Goal: Information Seeking & Learning: Learn about a topic

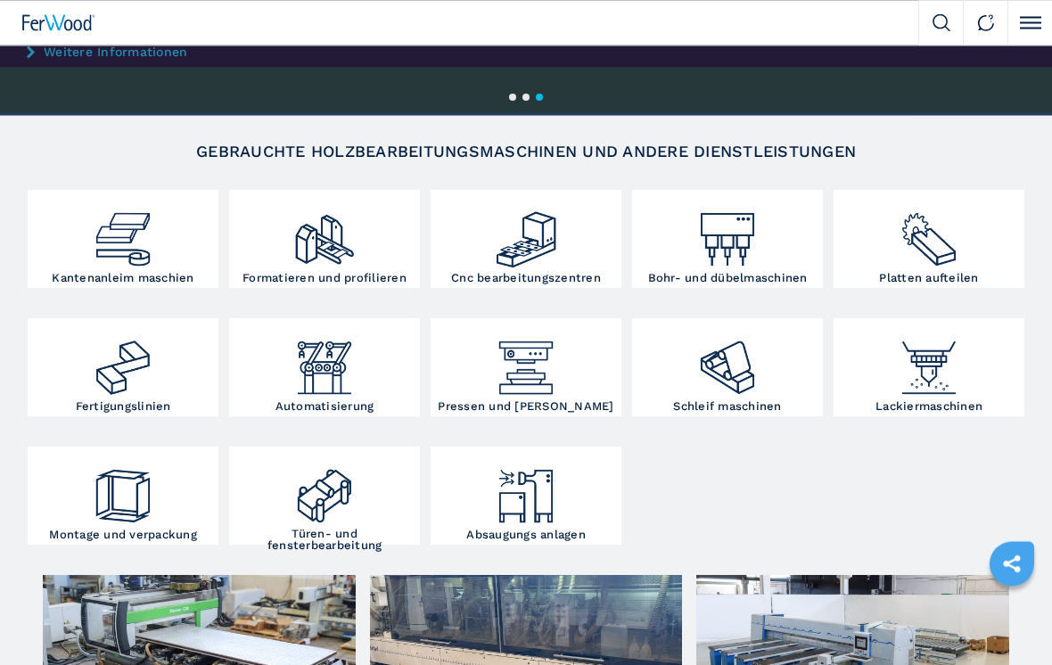
scroll to position [180, 0]
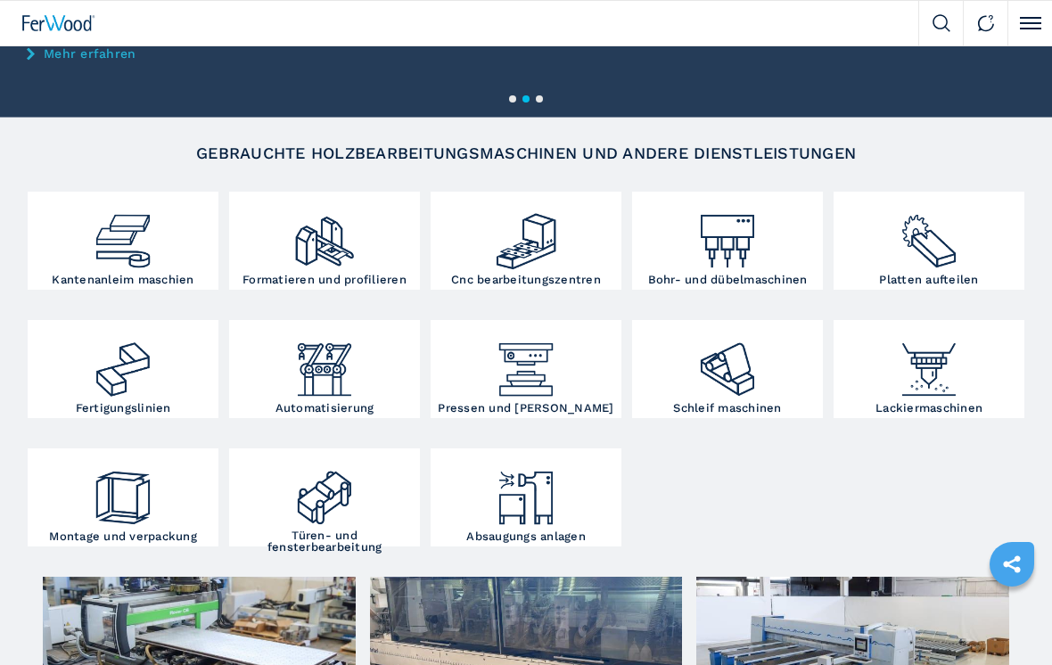
click at [126, 244] on img at bounding box center [122, 234] width 63 height 77
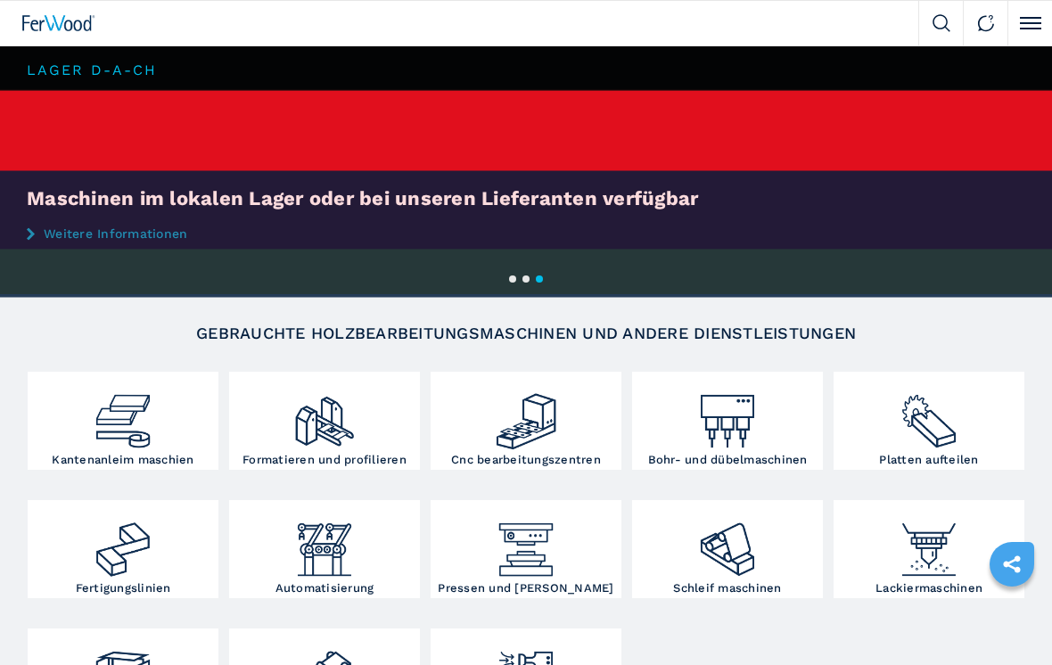
click at [125, 424] on img at bounding box center [122, 414] width 63 height 77
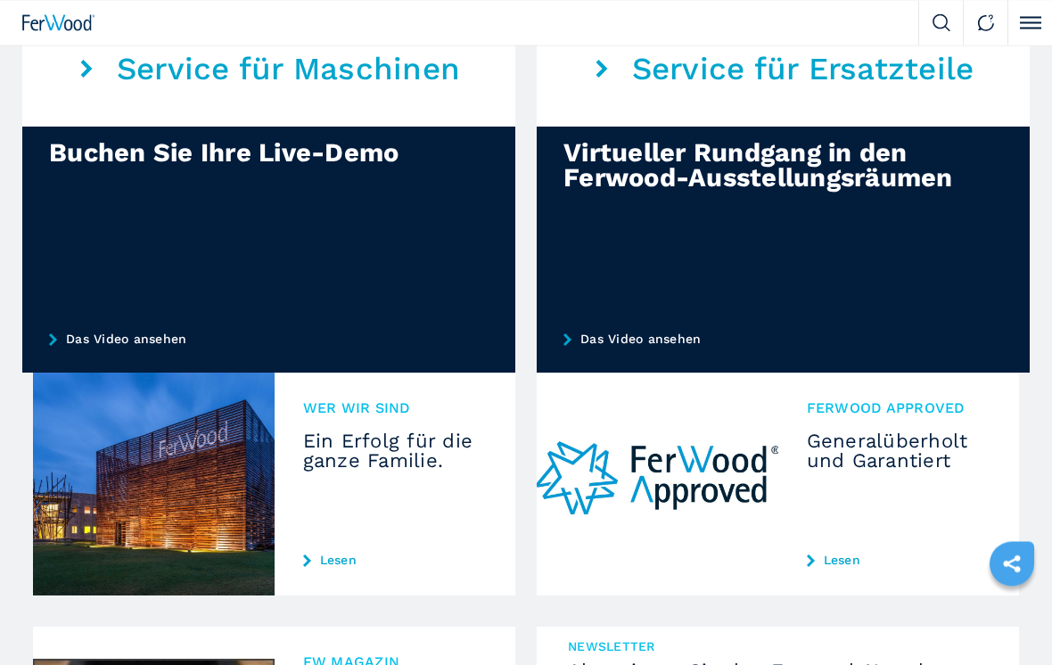
scroll to position [1437, 0]
click at [107, 328] on link "Das Video ansehen" at bounding box center [268, 339] width 493 height 68
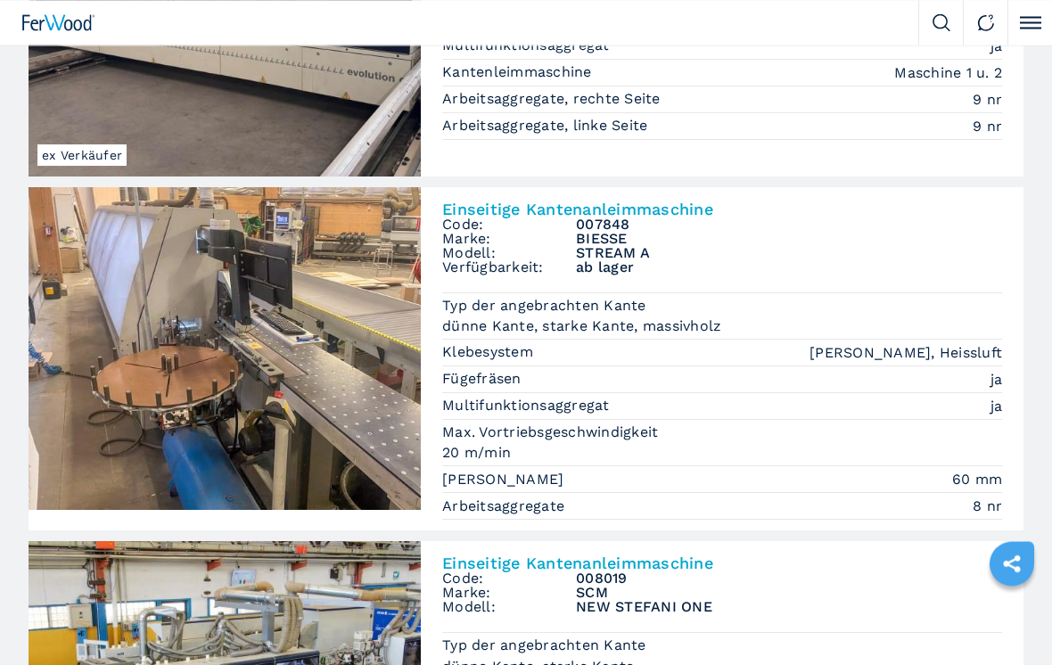
scroll to position [652, 0]
click at [1028, 22] on span at bounding box center [1030, 23] width 21 height 2
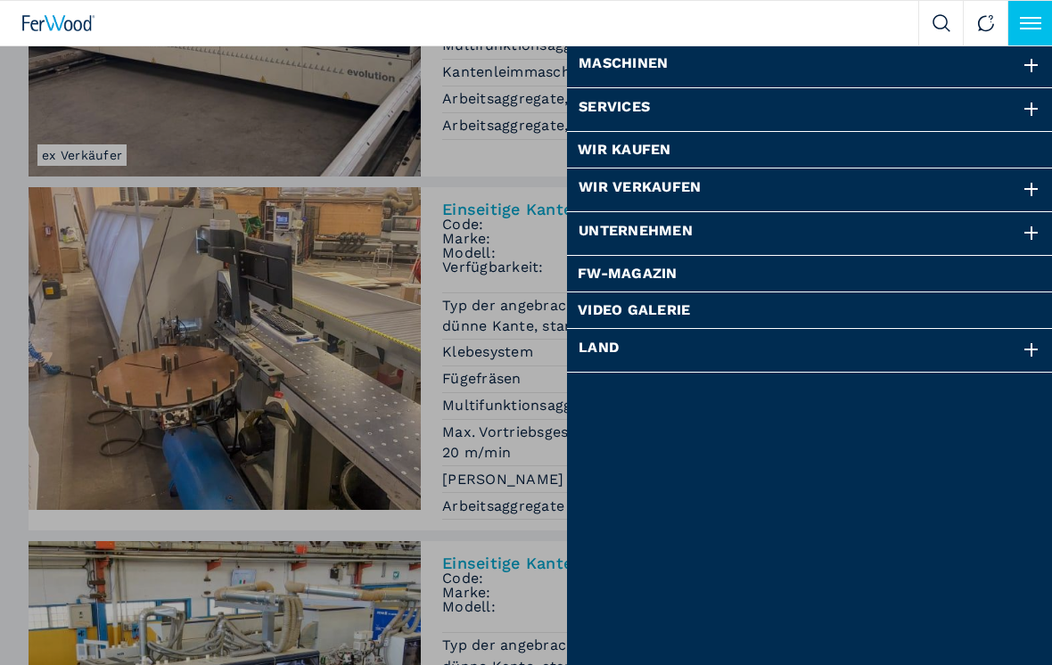
click at [882, 526] on nav "Maschinen Kantenanleimmaschinen Formatieren und profilieren Cnc bearbeitungszen…" at bounding box center [810, 377] width 486 height 665
click at [145, 400] on div "Maschinen Kantenanleimmaschinen Formatieren und profilieren Cnc bearbeitungszen…" at bounding box center [526, 332] width 1052 height 665
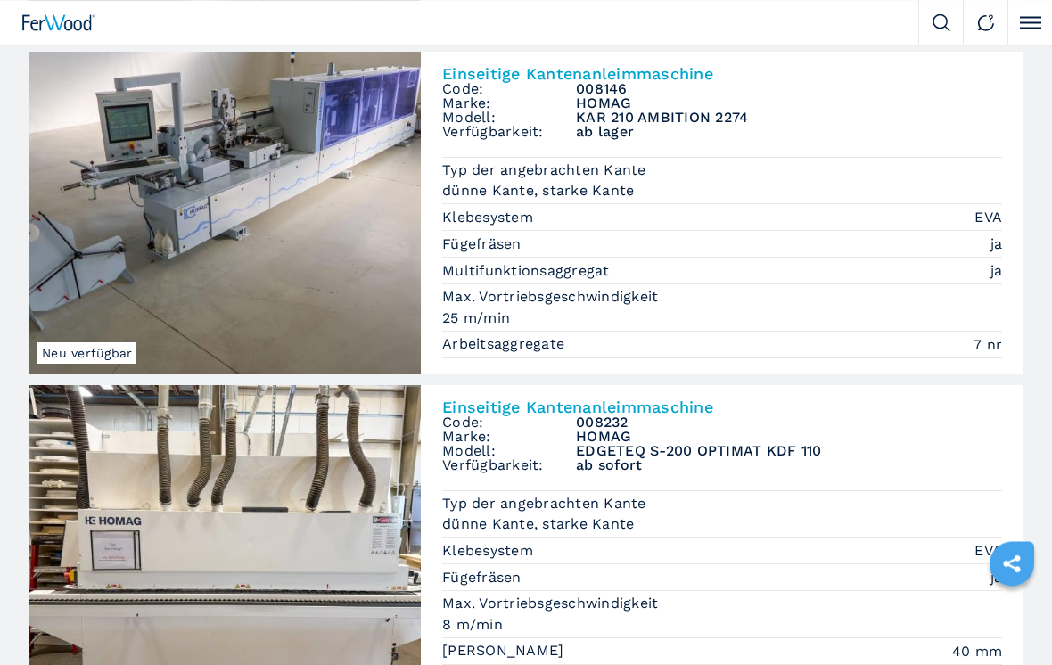
scroll to position [2325, 0]
click at [638, 112] on h3 "KAR 210 AMBITION 2274" at bounding box center [789, 117] width 426 height 14
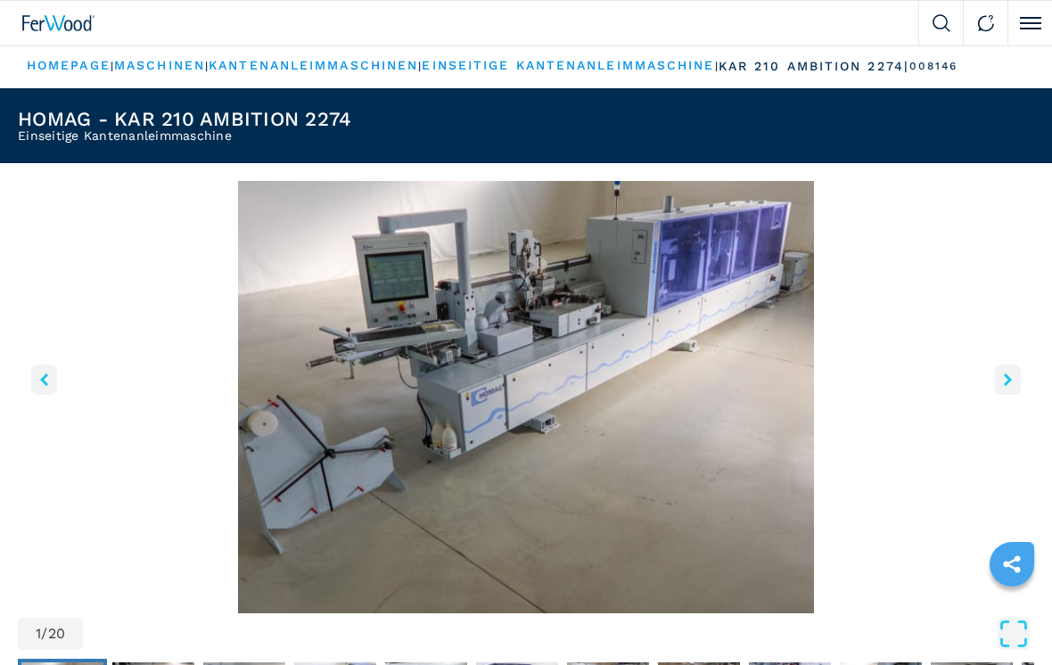
click at [1005, 378] on icon "right-button" at bounding box center [1008, 380] width 8 height 12
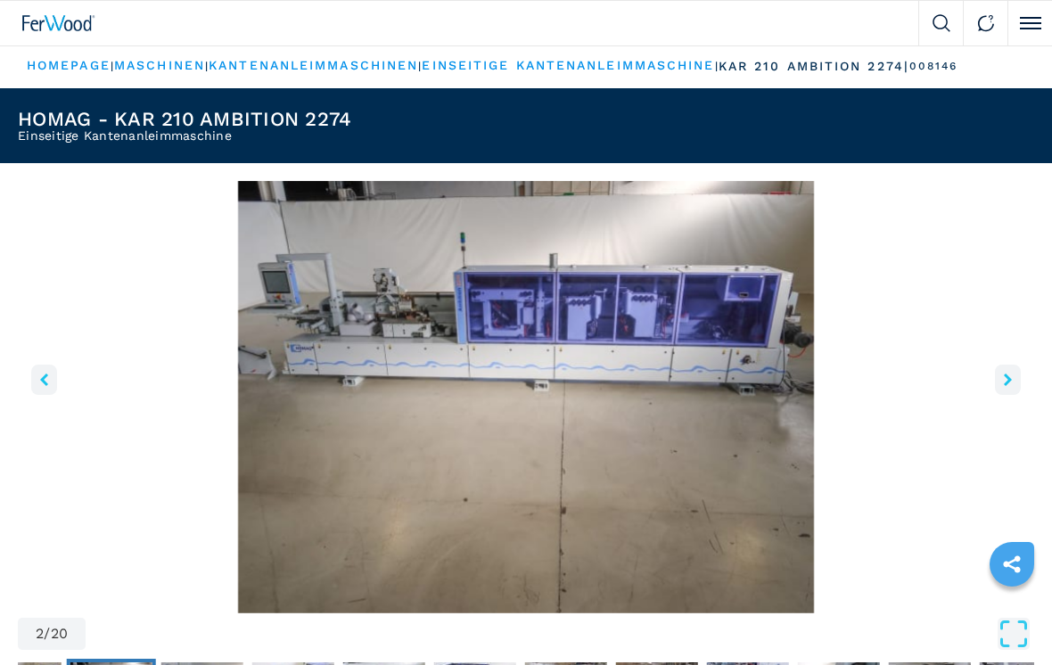
click at [993, 377] on img "Go to Slide 2" at bounding box center [526, 397] width 1017 height 433
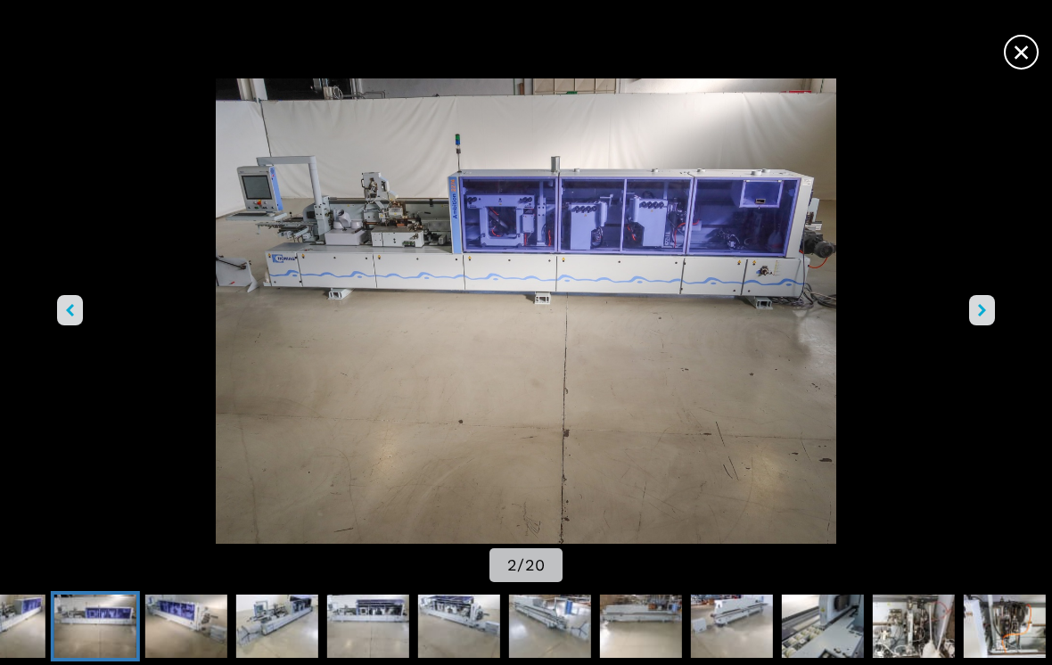
click at [965, 317] on img "Go to Slide 2" at bounding box center [526, 310] width 947 height 465
click at [984, 317] on icon "right-button" at bounding box center [982, 310] width 8 height 12
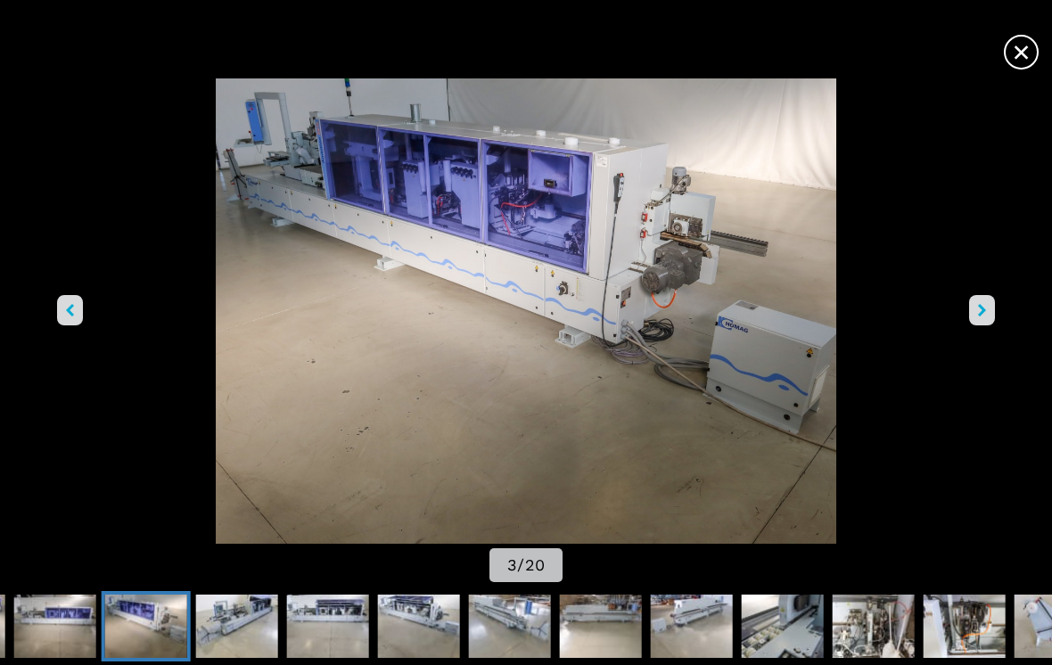
click at [971, 322] on button "right-button" at bounding box center [982, 310] width 26 height 30
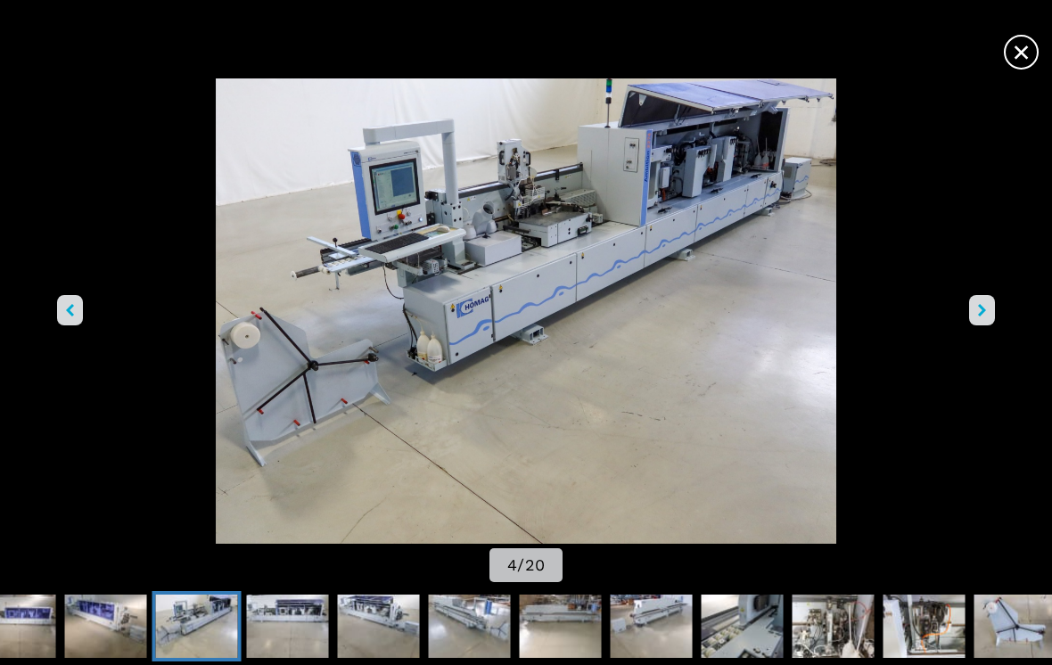
click at [1015, 54] on span "×" at bounding box center [1021, 48] width 31 height 31
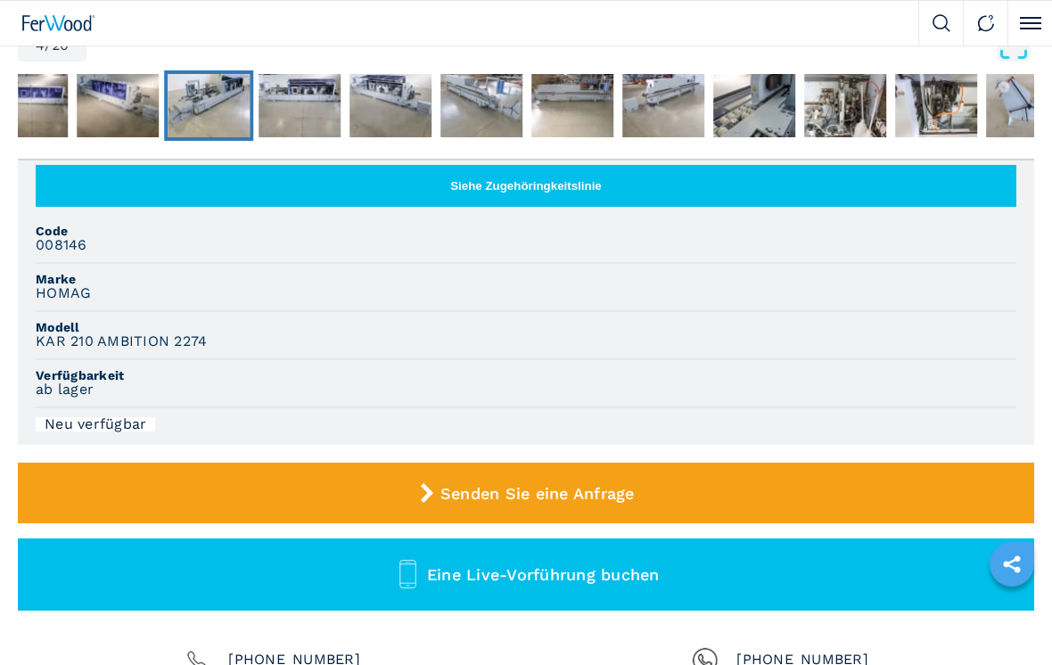
scroll to position [588, 0]
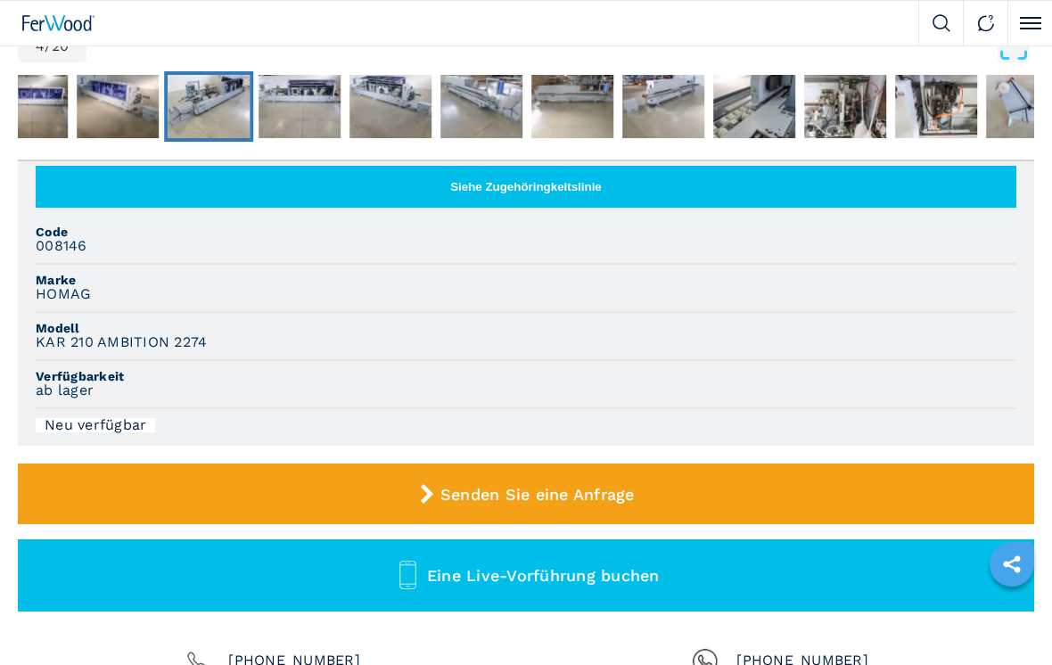
click at [179, 302] on li "Marke HOMAG" at bounding box center [526, 289] width 981 height 48
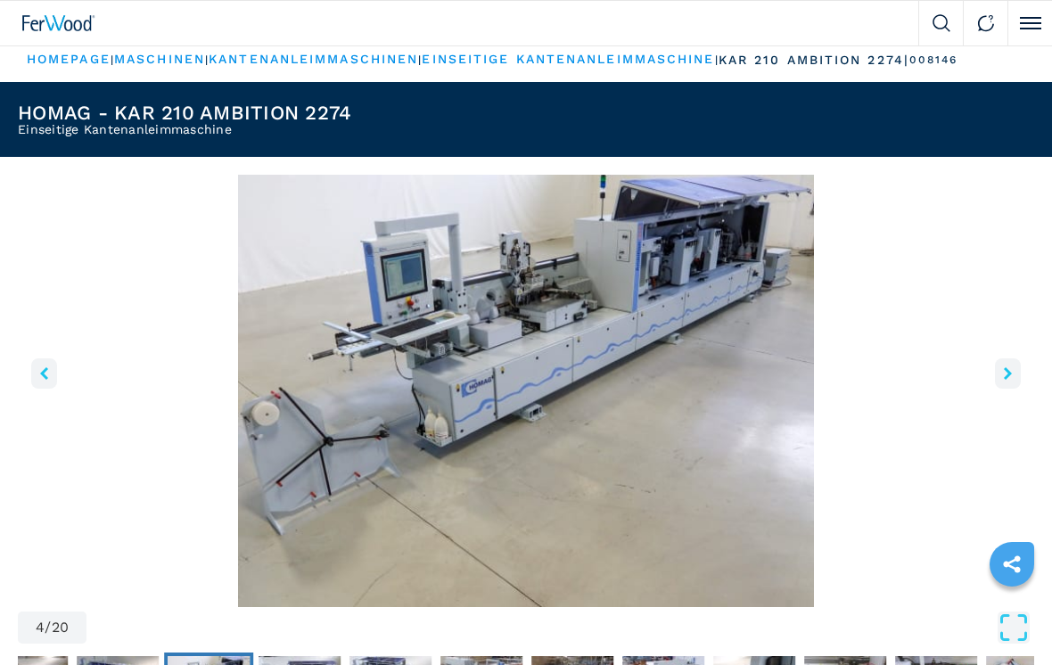
scroll to position [7, 0]
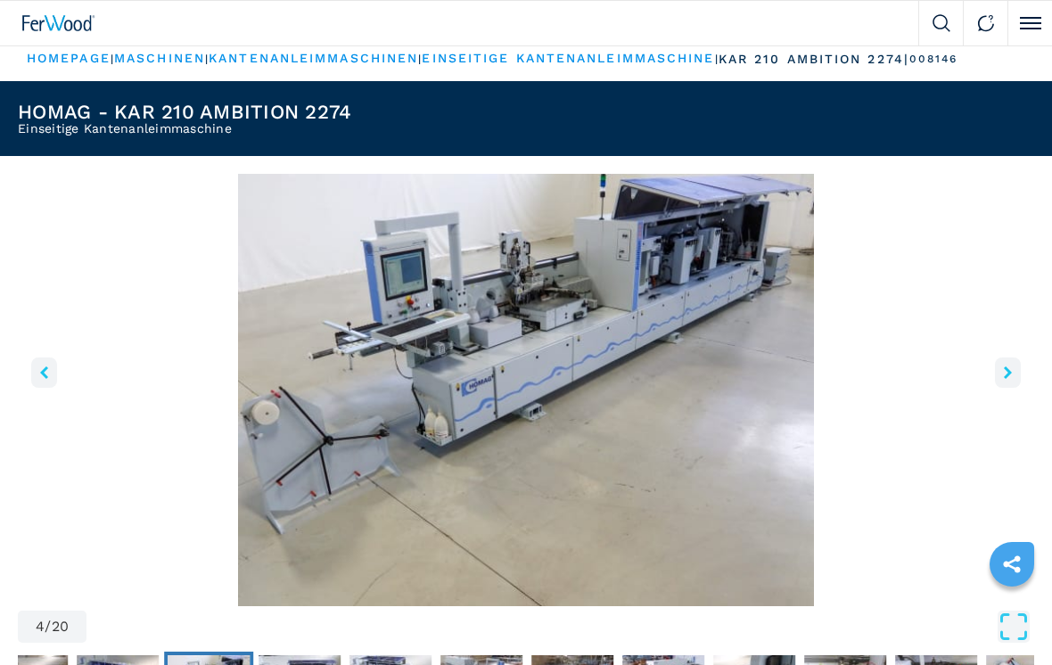
click at [39, 374] on button "left-button" at bounding box center [44, 373] width 26 height 30
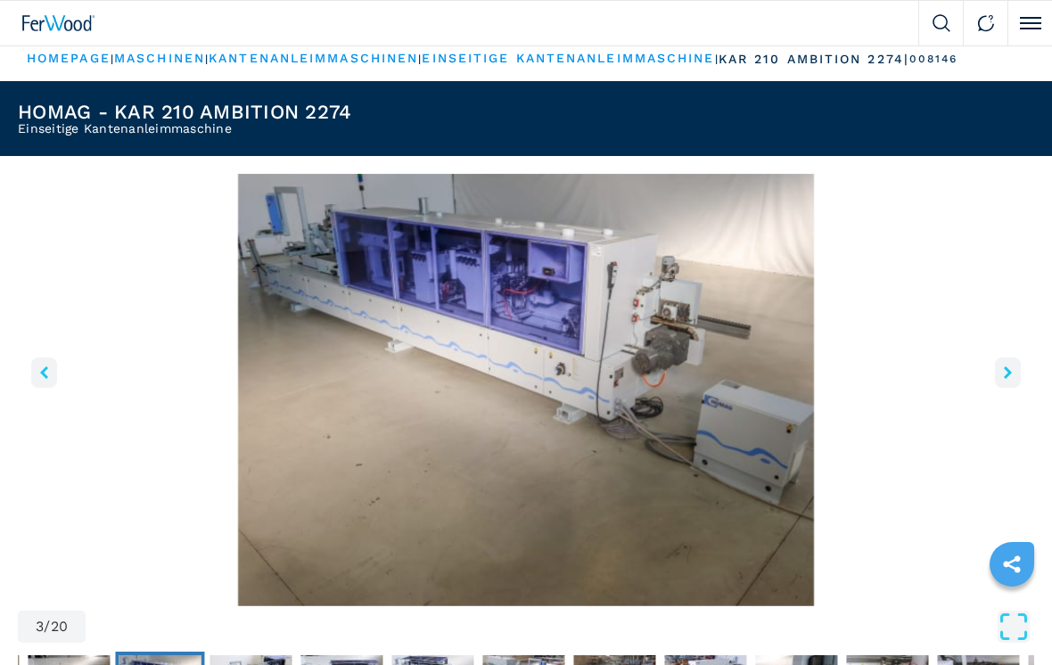
click at [50, 375] on button "left-button" at bounding box center [44, 373] width 26 height 30
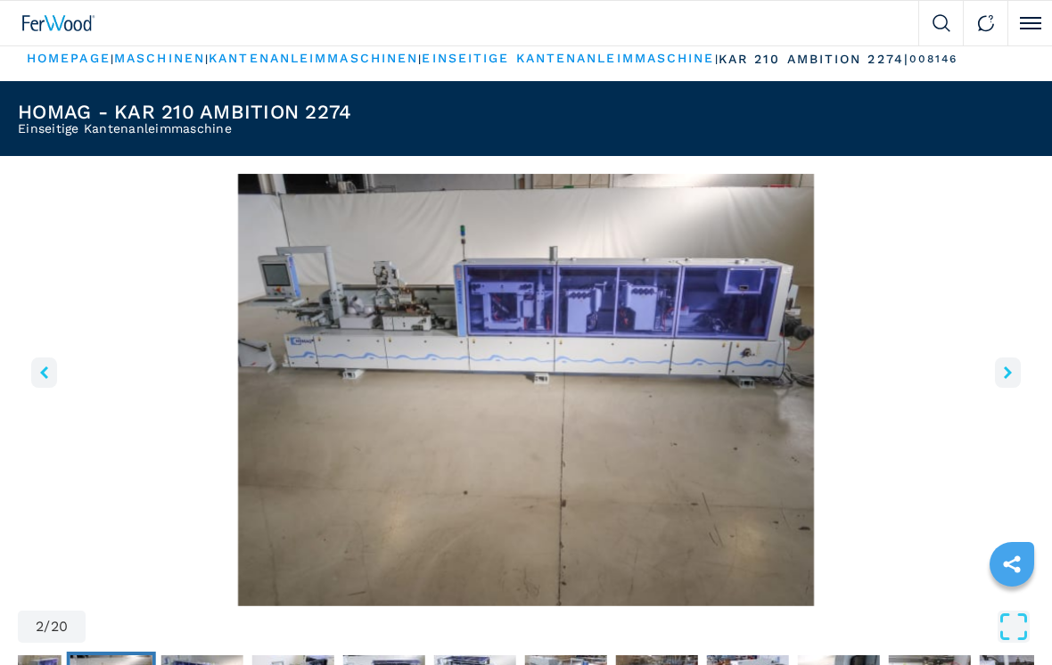
click at [159, 54] on link "maschinen" at bounding box center [159, 58] width 91 height 14
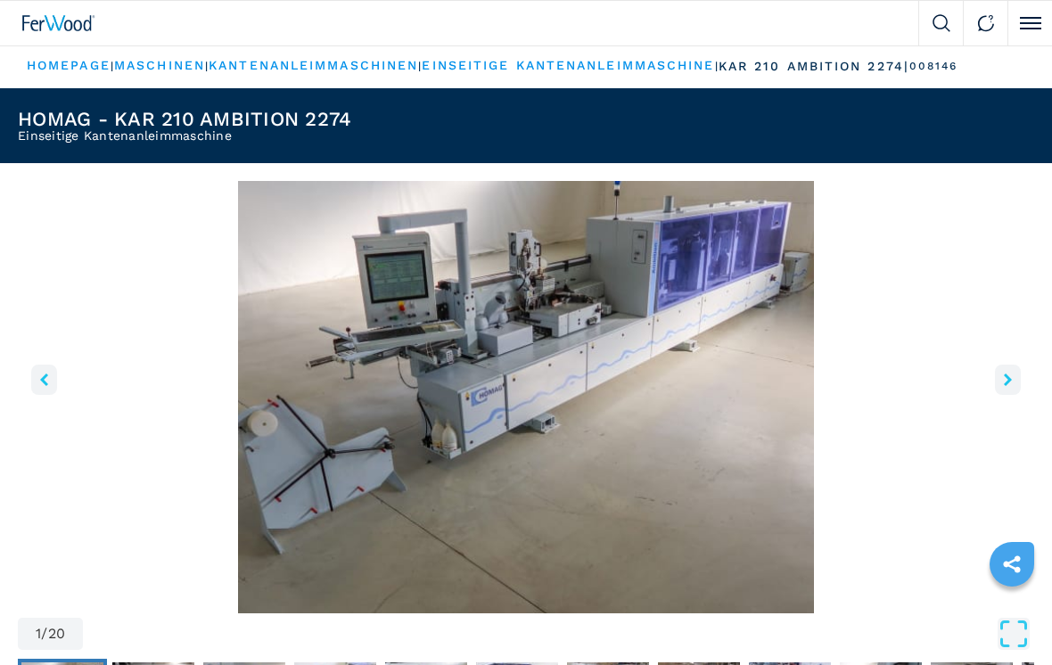
click at [350, 61] on link "kantenanleimmaschinen" at bounding box center [314, 65] width 210 height 14
